Goal: Navigation & Orientation: Understand site structure

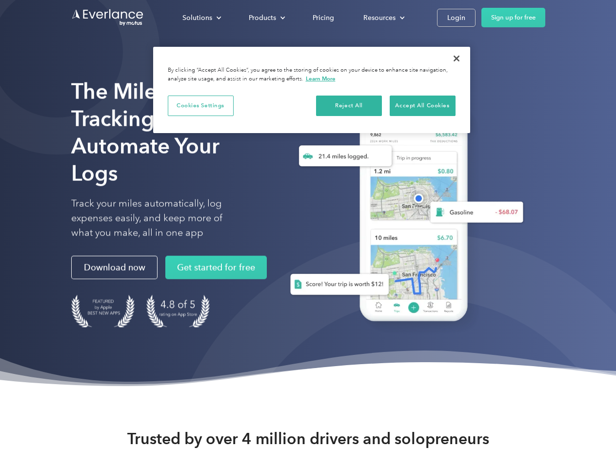
click at [201, 18] on div "Solutions" at bounding box center [197, 18] width 30 height 12
click at [266, 18] on div "Products" at bounding box center [262, 18] width 27 height 12
click at [383, 18] on div "Resources" at bounding box center [379, 18] width 32 height 12
click at [200, 105] on button "Cookies Settings" at bounding box center [201, 106] width 66 height 20
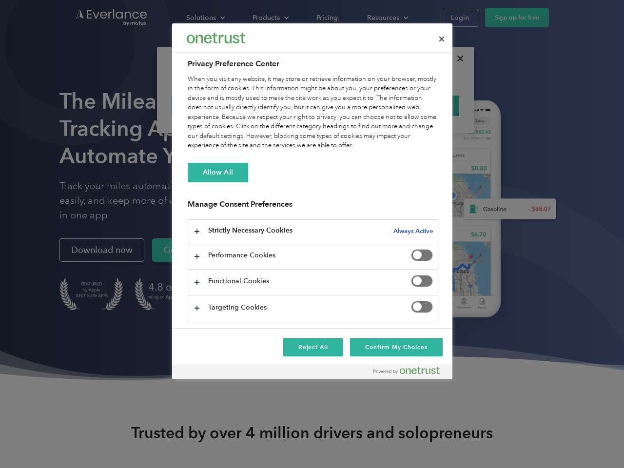
click at [349, 105] on div "When you visit any website, it may store or retrieve information on your browse…" at bounding box center [313, 113] width 250 height 76
click at [422, 105] on div "When you visit any website, it may store or retrieve information on your browse…" at bounding box center [313, 113] width 250 height 76
click at [456, 58] on div at bounding box center [312, 234] width 624 height 468
